Goal: Transaction & Acquisition: Purchase product/service

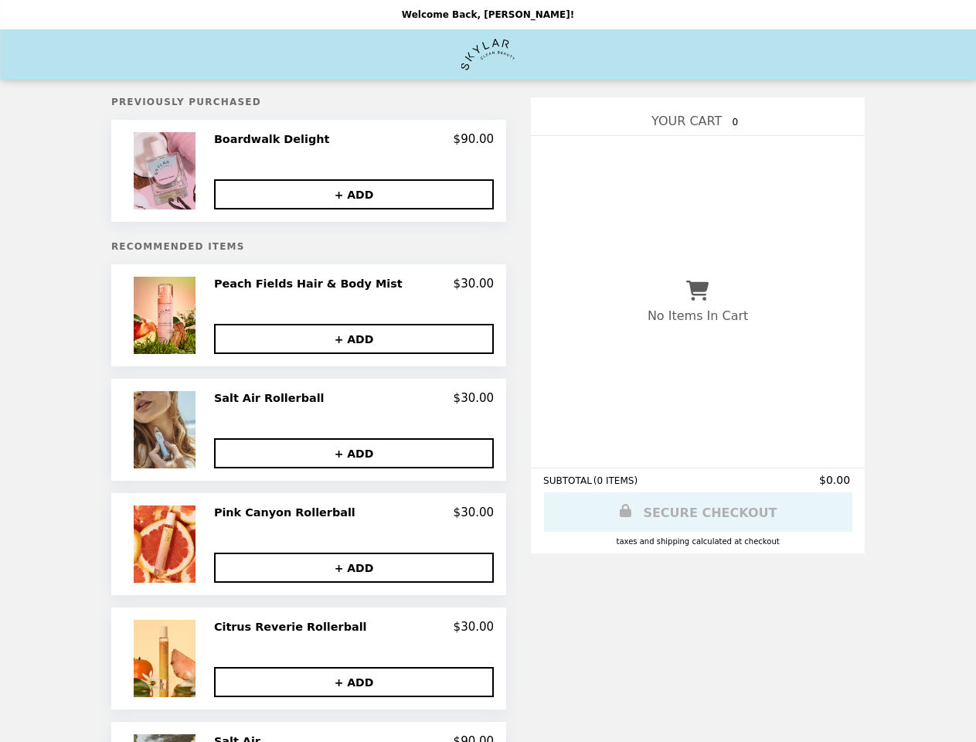
click at [195, 172] on img at bounding box center [167, 170] width 66 height 77
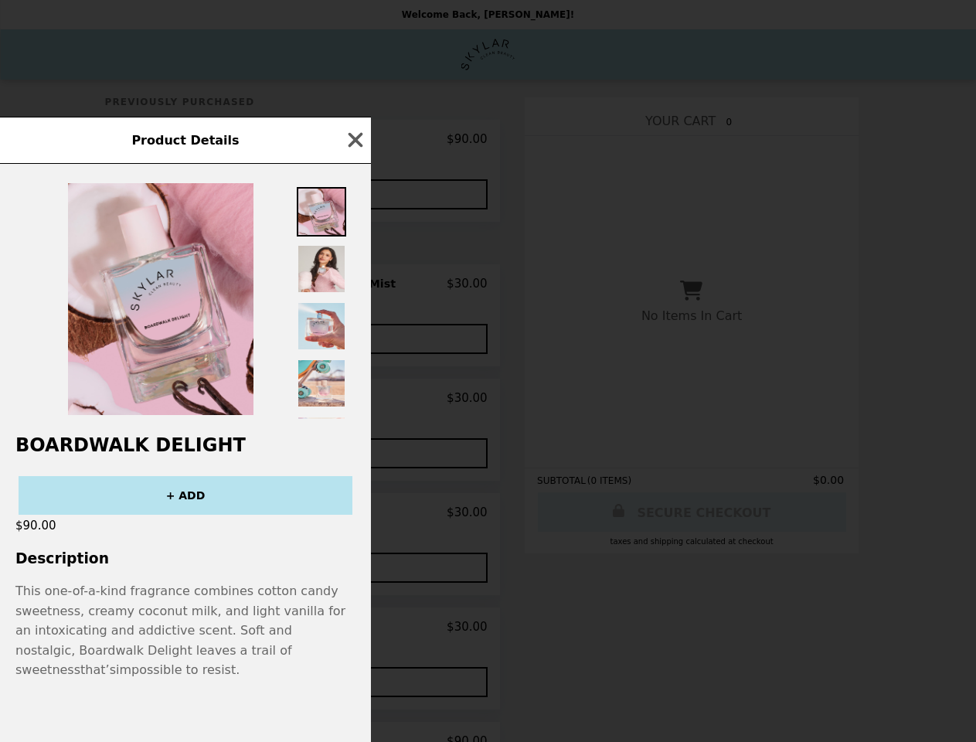
click at [354, 141] on div "Product Details Boardwalk Delight + ADD $90.00 Description This one-of-a-kind f…" at bounding box center [488, 371] width 976 height 742
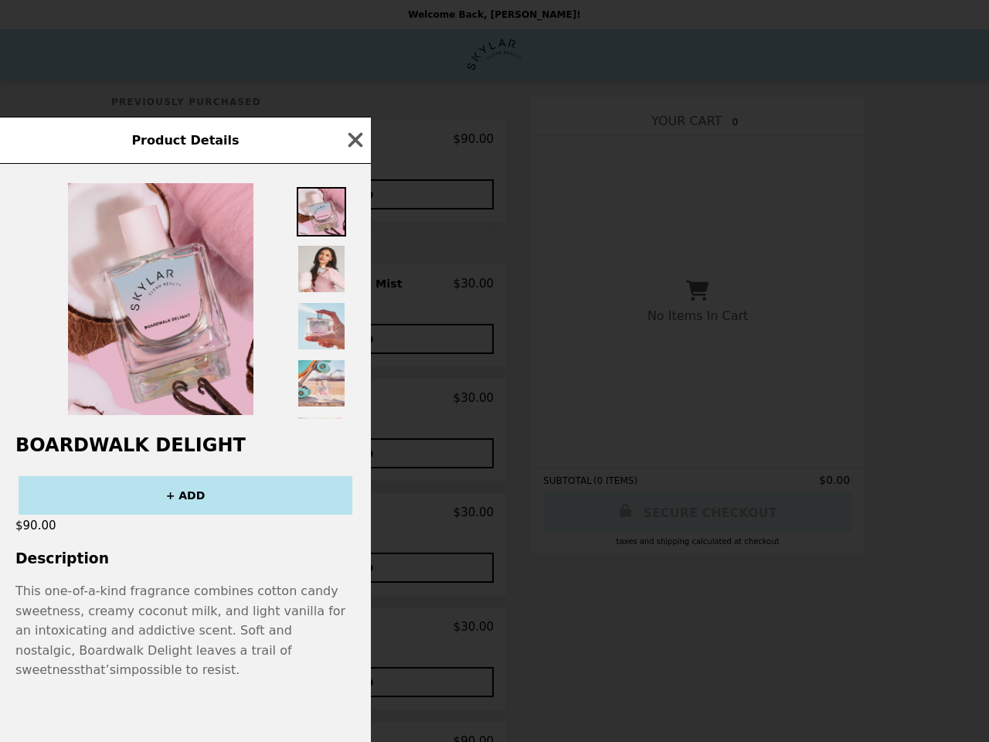
click at [354, 196] on div at bounding box center [185, 291] width 371 height 255
click at [195, 318] on img at bounding box center [160, 299] width 185 height 232
click at [354, 288] on div at bounding box center [185, 291] width 371 height 255
click at [354, 342] on div "Product Details Boardwalk Delight + ADD $90.00 Description This one-of-a-kind f…" at bounding box center [494, 371] width 989 height 742
click at [195, 433] on div "Boardwalk Delight + ADD $90.00 Description This one-of-a-kind fragrance combine…" at bounding box center [185, 453] width 371 height 578
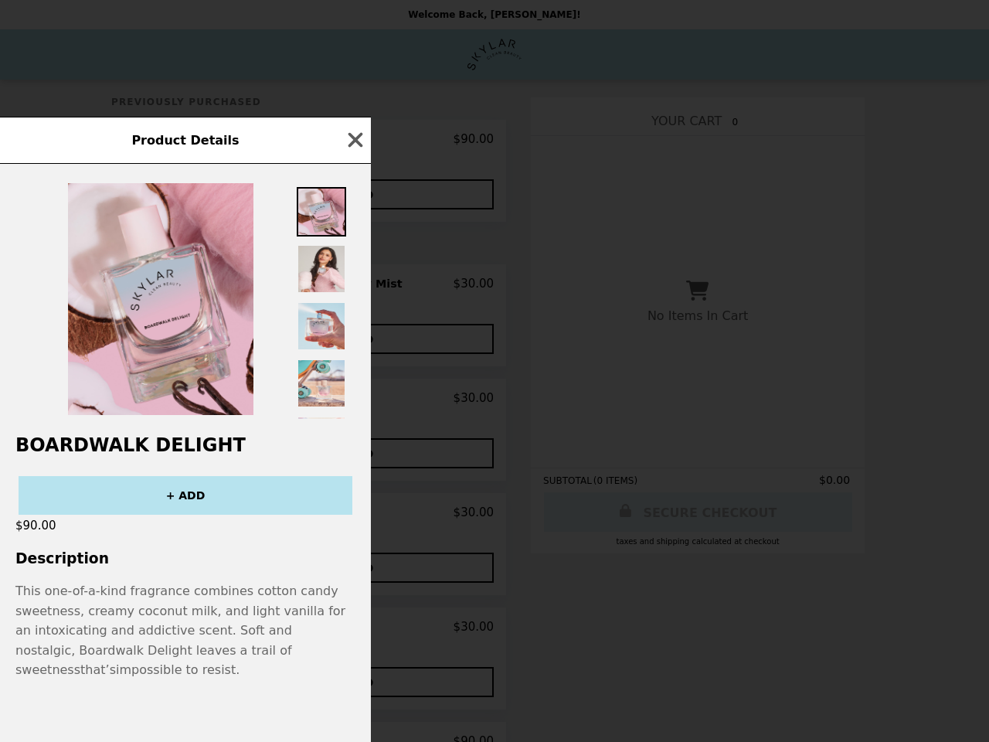
click at [354, 402] on div "Salt Air Rollerball $30.00" at bounding box center [354, 398] width 280 height 14
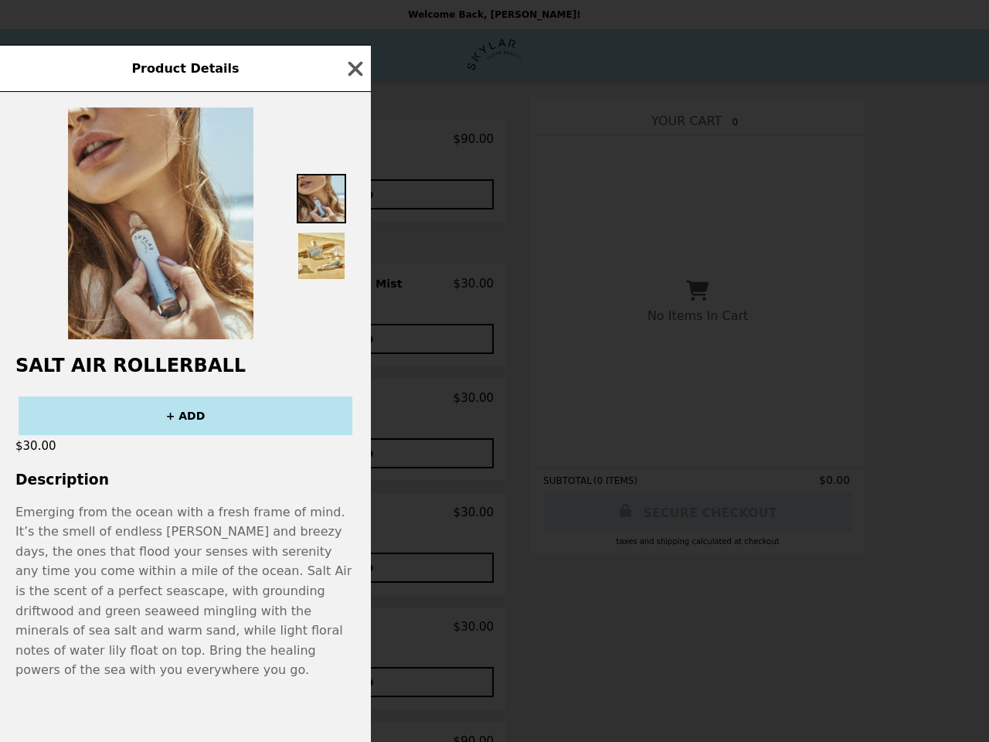
click at [354, 456] on div "Product Details Salt Air Rollerball + ADD $30.00 Description Emerging from the …" at bounding box center [494, 371] width 989 height 742
click at [195, 547] on span "It’s the smell of endless [PERSON_NAME] and breezy days, the ones that flood yo…" at bounding box center [183, 600] width 336 height 153
